Goal: Task Accomplishment & Management: Manage account settings

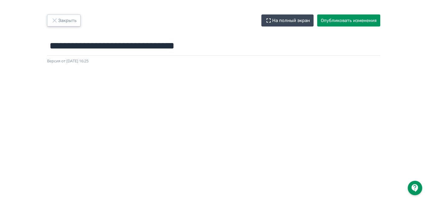
click at [65, 19] on button "Закрыть" at bounding box center [63, 20] width 33 height 12
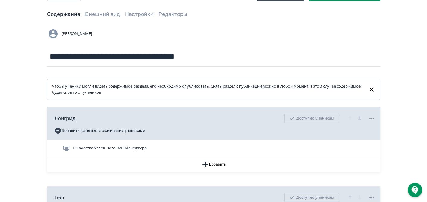
scroll to position [67, 0]
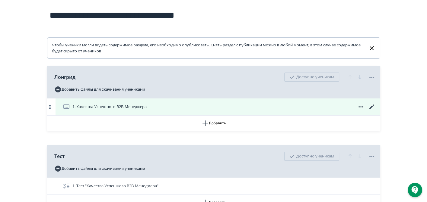
click at [360, 106] on icon at bounding box center [360, 106] width 7 height 7
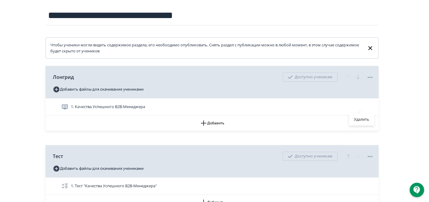
click at [426, 86] on div "Удалить" at bounding box center [214, 101] width 429 height 202
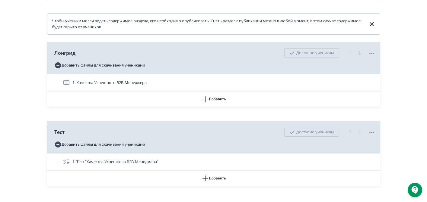
scroll to position [58, 0]
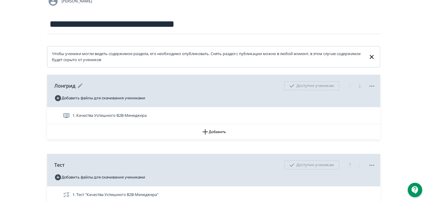
click at [374, 85] on icon at bounding box center [371, 86] width 7 height 7
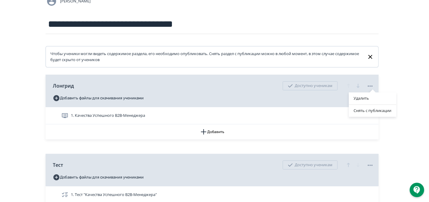
click at [409, 78] on div "Удалить Снять с публикации" at bounding box center [214, 101] width 429 height 202
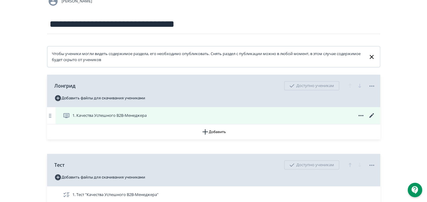
click at [371, 115] on icon at bounding box center [371, 115] width 7 height 7
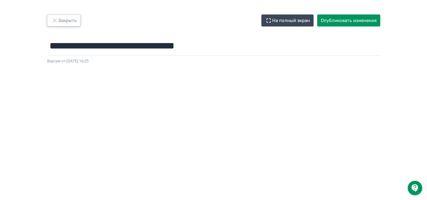
click at [69, 18] on button "Закрыть" at bounding box center [63, 20] width 33 height 12
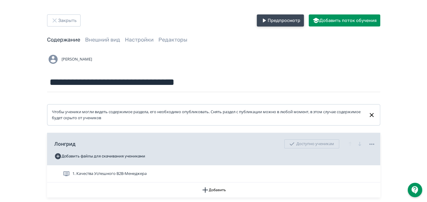
click at [277, 20] on button "Предпросмотр" at bounding box center [280, 20] width 47 height 12
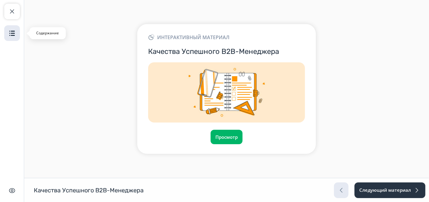
click at [9, 34] on img "button" at bounding box center [11, 33] width 7 height 7
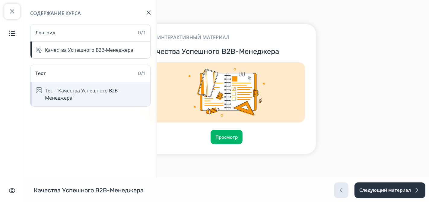
click at [82, 97] on div "Тест "Качества Успешного B2B-Менеджера"" at bounding box center [96, 94] width 102 height 14
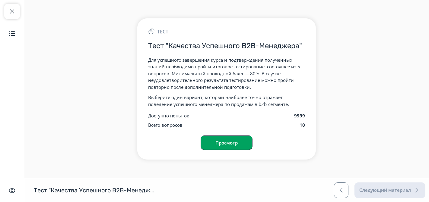
click at [252, 143] on button "Просмотр" at bounding box center [227, 143] width 52 height 14
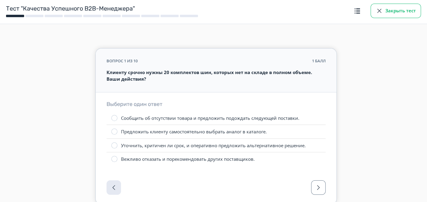
click at [412, 12] on button "Закрыть тест" at bounding box center [395, 11] width 50 height 14
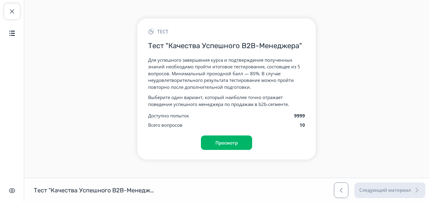
click at [20, 10] on div "Закрыть курс Содержание Скрыть интерфейс" at bounding box center [12, 101] width 24 height 202
click at [15, 11] on span "button" at bounding box center [11, 11] width 7 height 7
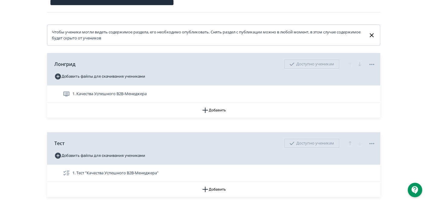
scroll to position [125, 0]
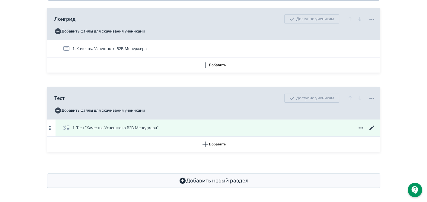
click at [369, 127] on icon at bounding box center [371, 128] width 7 height 7
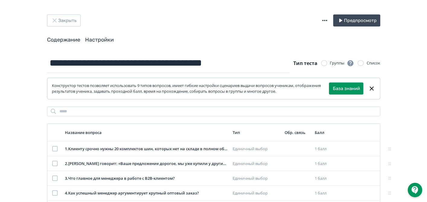
click at [103, 41] on link "Настройки" at bounding box center [99, 39] width 29 height 7
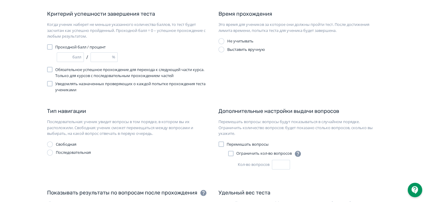
scroll to position [2, 0]
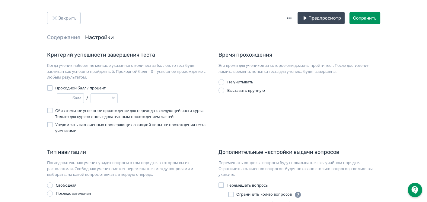
click at [161, 117] on span "Обязательное успешное прохождение для перехода к следующей части курса. Только …" at bounding box center [131, 114] width 153 height 12
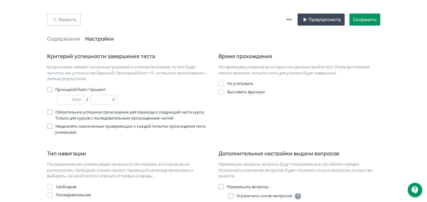
scroll to position [0, 0]
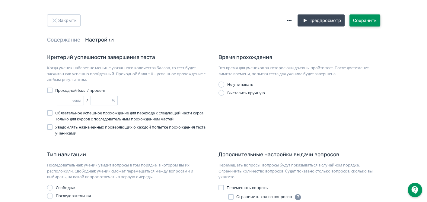
click at [372, 24] on button "Сохранить" at bounding box center [364, 20] width 31 height 12
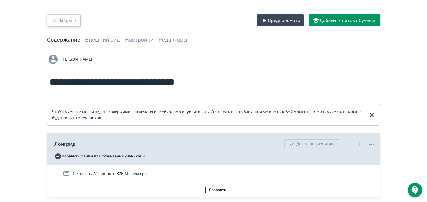
click at [68, 22] on button "Закрыть" at bounding box center [63, 20] width 33 height 12
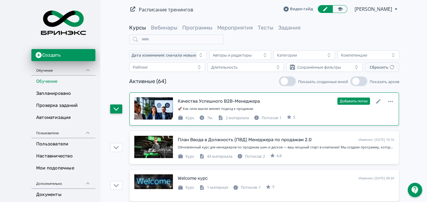
click at [119, 108] on icon "button" at bounding box center [115, 108] width 5 height 5
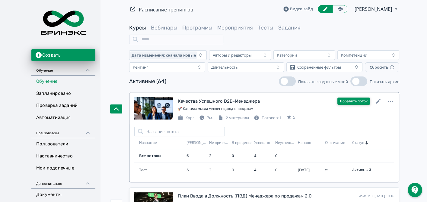
click at [367, 99] on button "Добавить поток" at bounding box center [353, 101] width 33 height 7
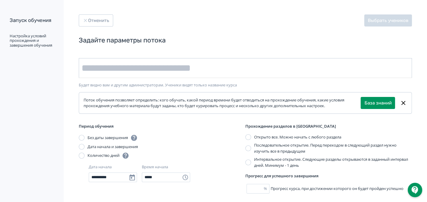
click at [236, 67] on input "text" at bounding box center [245, 68] width 333 height 20
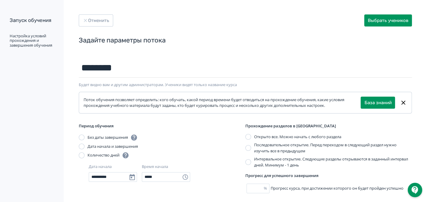
scroll to position [33, 0]
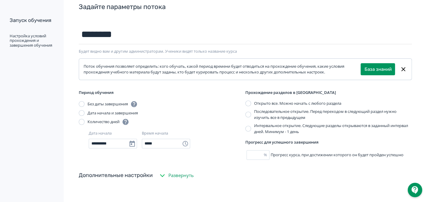
type input "********"
click at [263, 114] on div "Последовательное открытие. Перед переходом в следующий раздел нужно изучить все…" at bounding box center [333, 115] width 158 height 12
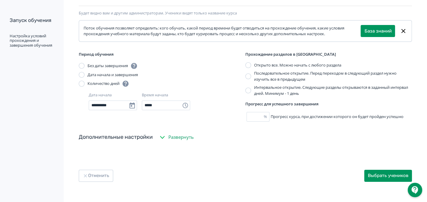
scroll to position [73, 0]
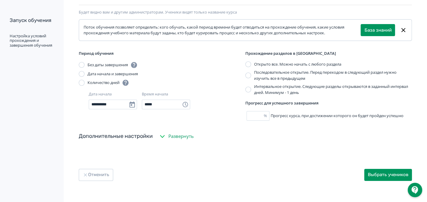
click at [184, 138] on span "Развернуть" at bounding box center [180, 136] width 25 height 7
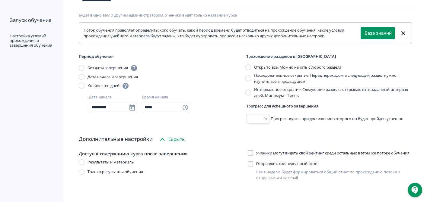
scroll to position [114, 0]
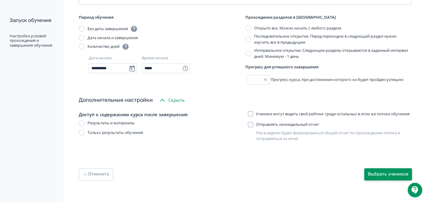
click at [398, 175] on button "Выбрать учеников" at bounding box center [388, 175] width 48 height 12
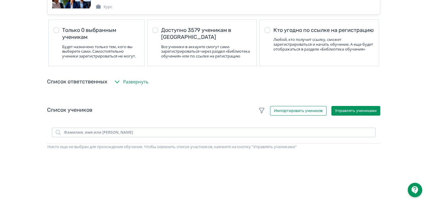
scroll to position [100, 0]
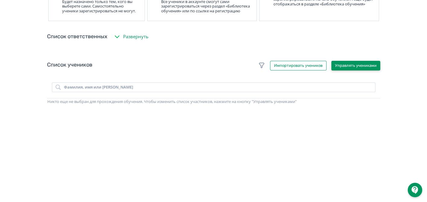
click at [365, 69] on button "Управлять учениками" at bounding box center [355, 66] width 49 height 10
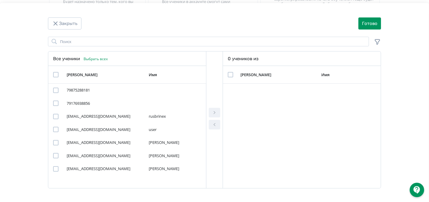
click at [131, 36] on div "Закрыть Готово Поиск Все ученики Выбрать всех Логин Имя 79875288181 79176938856…" at bounding box center [214, 104] width 429 height 202
click at [137, 41] on input "Modal" at bounding box center [208, 42] width 321 height 10
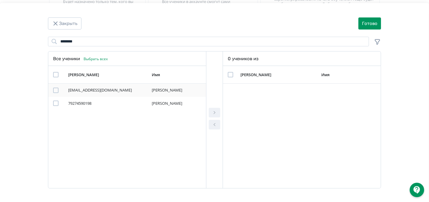
click at [61, 90] on div "Modal" at bounding box center [59, 90] width 12 height 5
click at [55, 90] on div "Modal" at bounding box center [55, 90] width 5 height 5
click at [214, 111] on icon "Modal" at bounding box center [214, 112] width 7 height 7
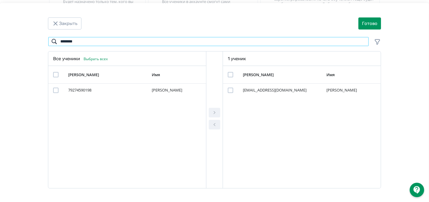
click at [149, 44] on input "********" at bounding box center [208, 42] width 321 height 10
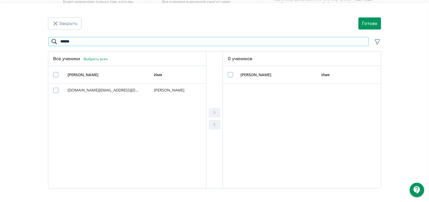
type input "******"
click at [57, 70] on td "Modal" at bounding box center [56, 75] width 17 height 18
click at [57, 76] on div "Modal" at bounding box center [55, 74] width 5 height 5
click at [216, 113] on icon "Modal" at bounding box center [214, 112] width 7 height 7
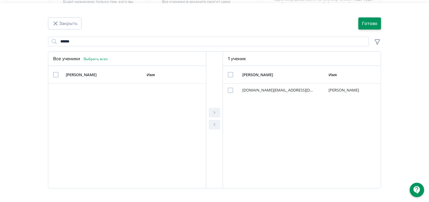
click at [369, 21] on button "Готово" at bounding box center [369, 23] width 23 height 12
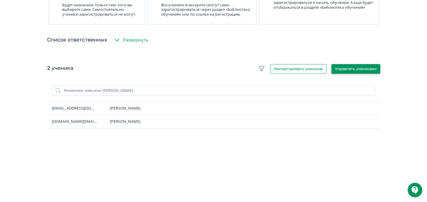
scroll to position [0, 0]
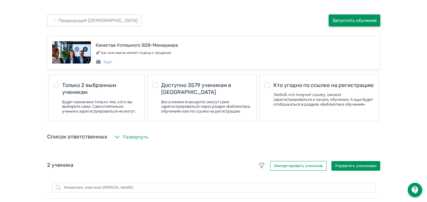
click at [359, 21] on button "Запустить обучение" at bounding box center [354, 20] width 52 height 12
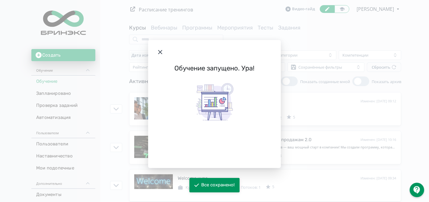
click at [160, 50] on icon "Modal" at bounding box center [160, 52] width 7 height 7
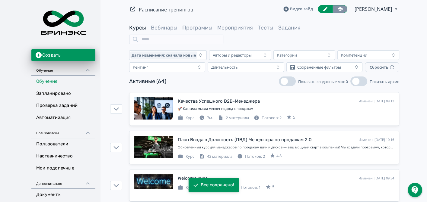
click at [338, 6] on icon at bounding box center [339, 8] width 5 height 5
